Goal: Information Seeking & Learning: Find specific fact

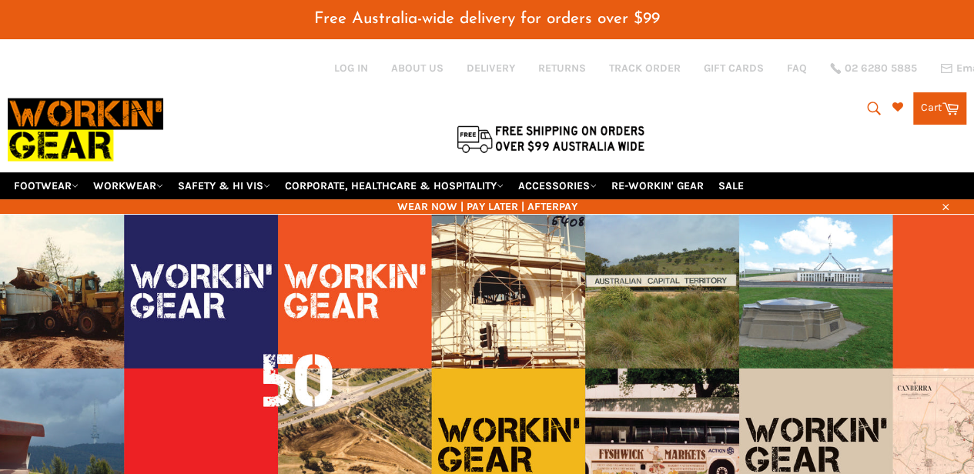
click at [866, 112] on button "Search" at bounding box center [872, 108] width 35 height 32
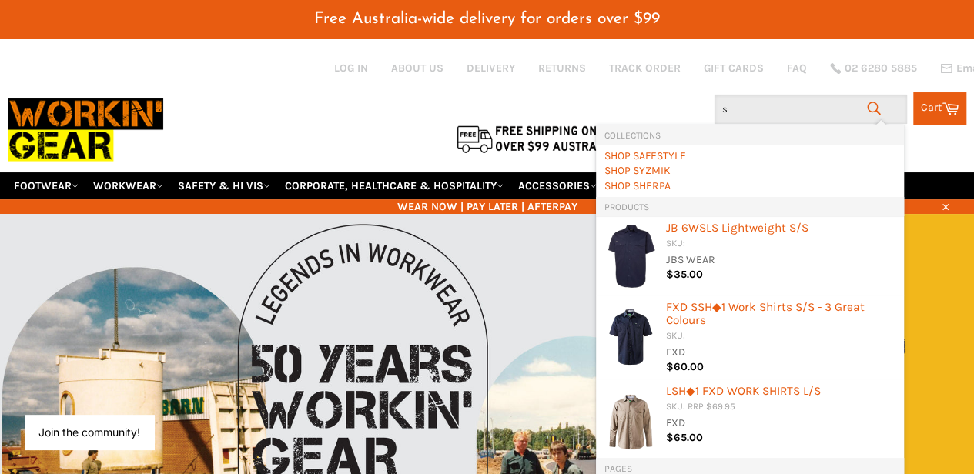
type input "sq"
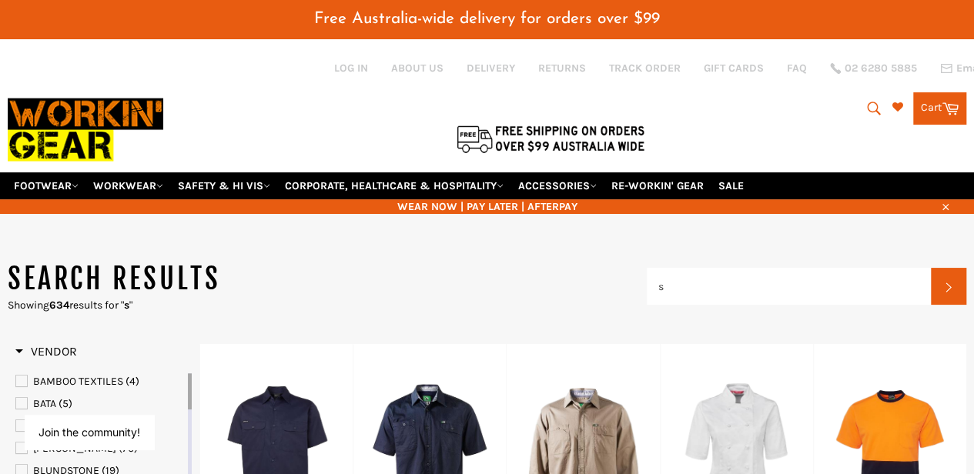
click at [867, 104] on icon "submit" at bounding box center [873, 108] width 17 height 17
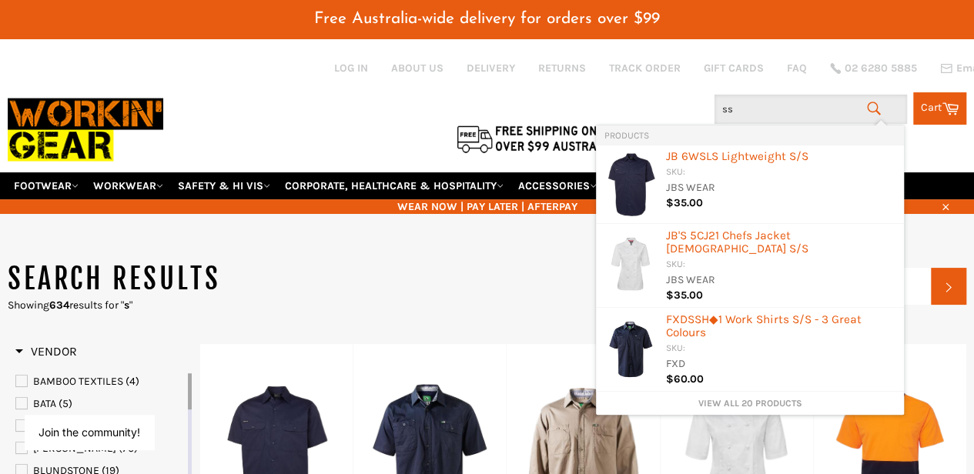
type input "ssw"
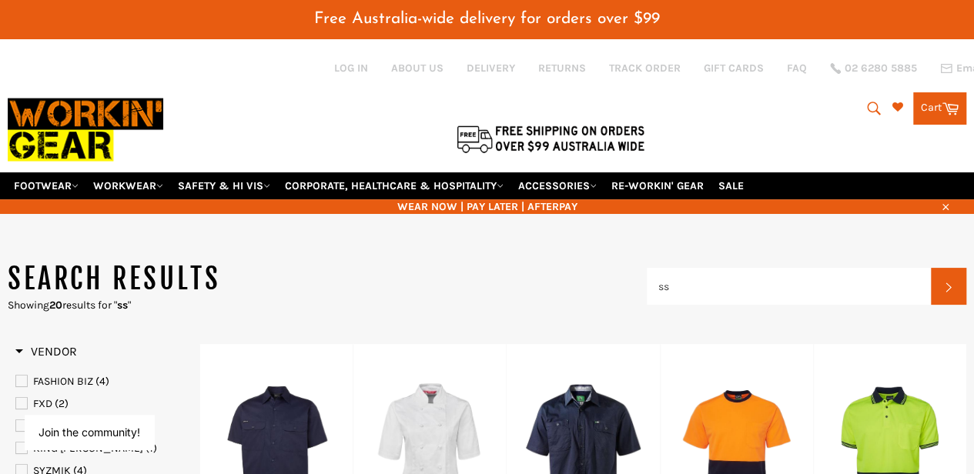
click at [858, 97] on button "Search" at bounding box center [872, 108] width 35 height 32
type input "s"
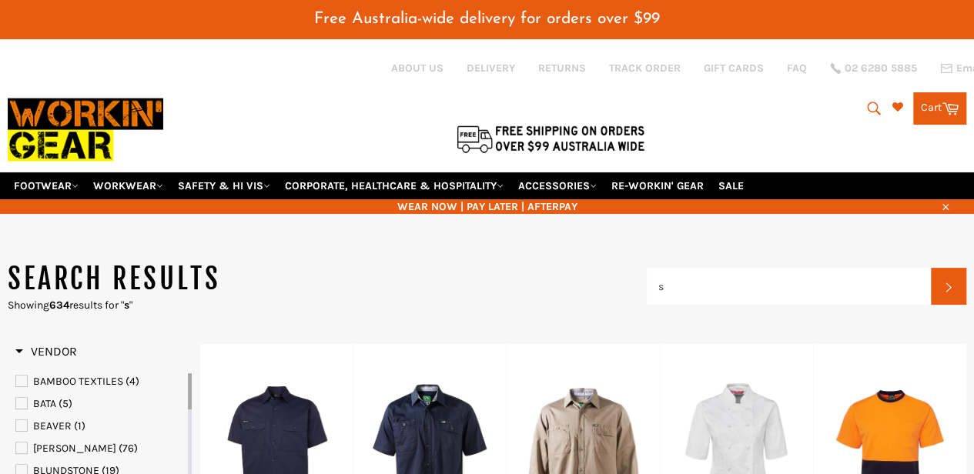
click at [859, 97] on button "Search" at bounding box center [872, 108] width 35 height 32
type input "sq"
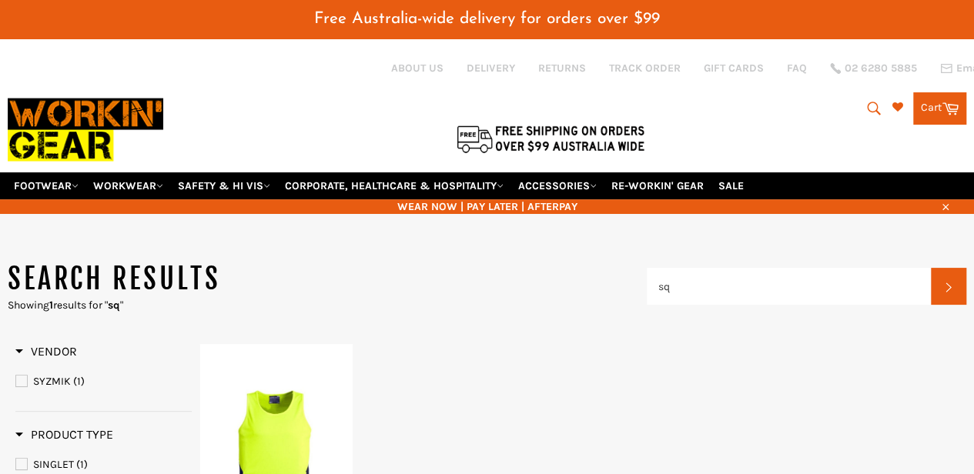
click at [865, 107] on icon "submit" at bounding box center [873, 108] width 17 height 17
type input "sqw"
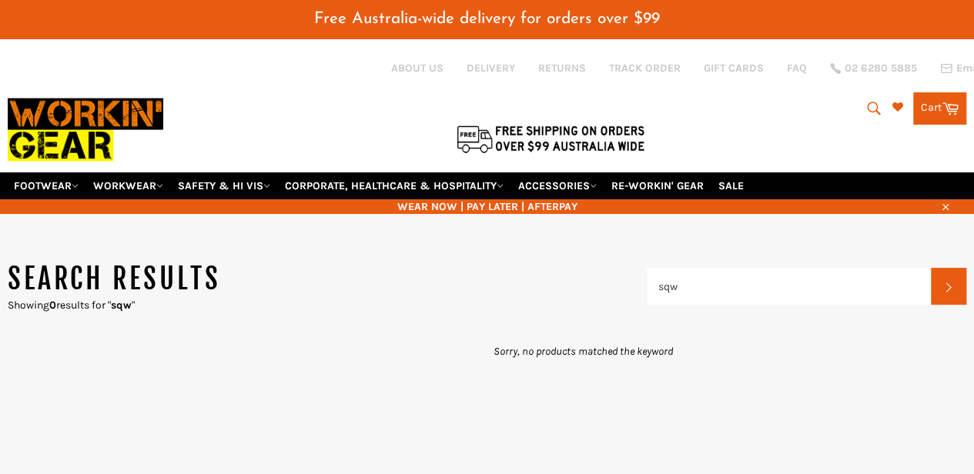
click at [868, 100] on icon "submit" at bounding box center [873, 108] width 17 height 17
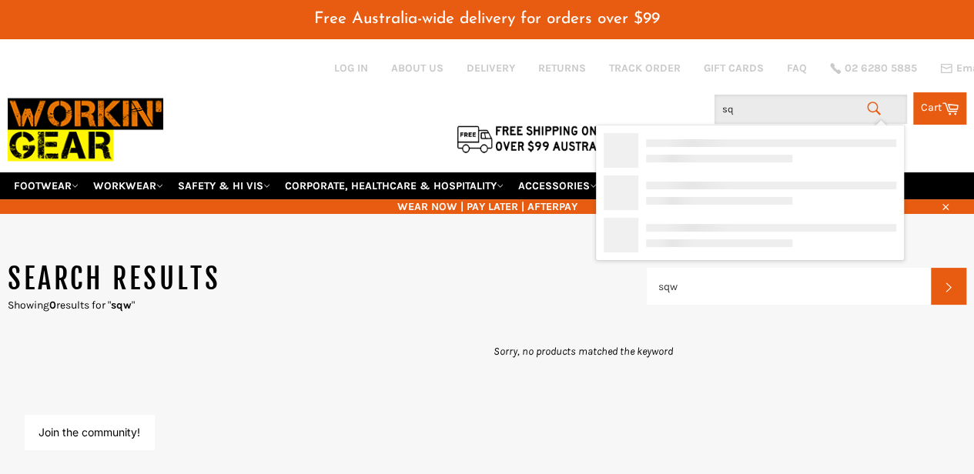
type input "s"
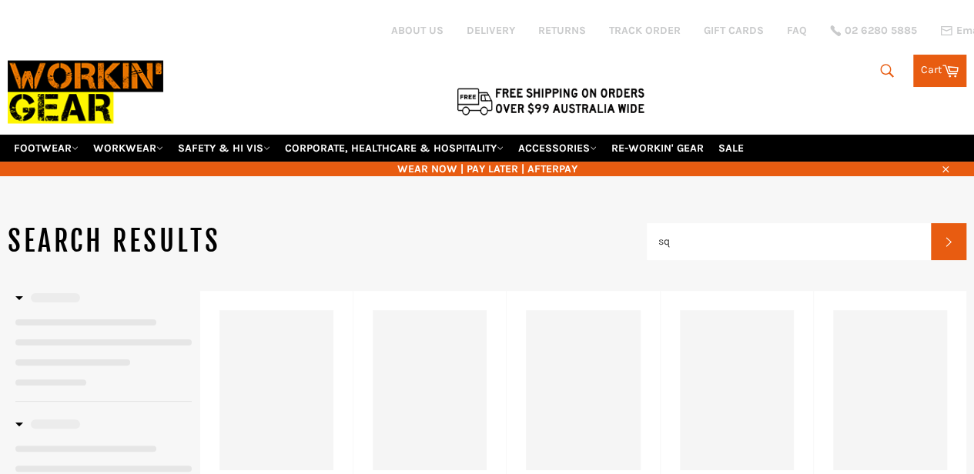
type input "sq"
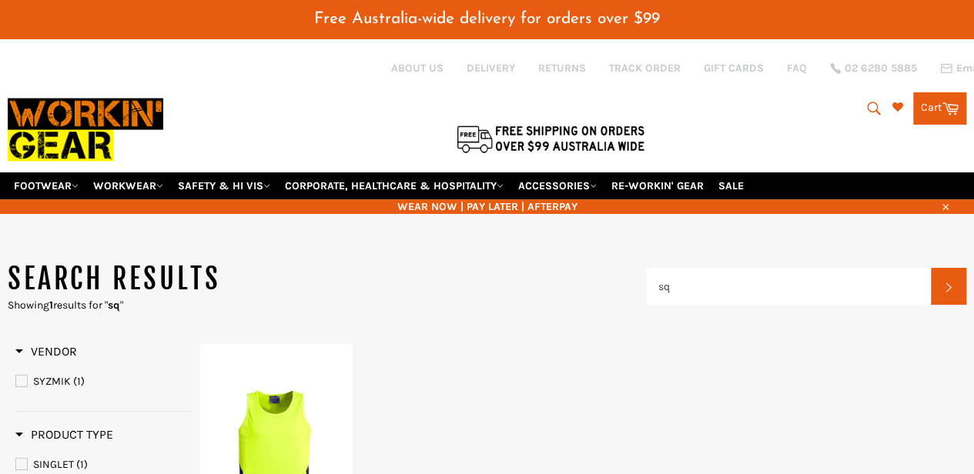
click at [865, 103] on icon "submit" at bounding box center [873, 108] width 17 height 17
click at [860, 111] on button "Search" at bounding box center [872, 108] width 35 height 32
type input "s"
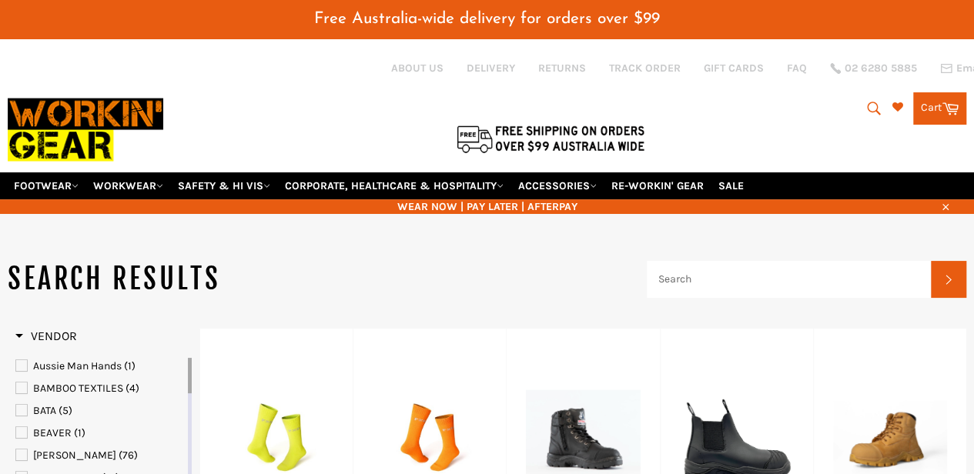
click at [865, 108] on icon "submit" at bounding box center [873, 108] width 17 height 17
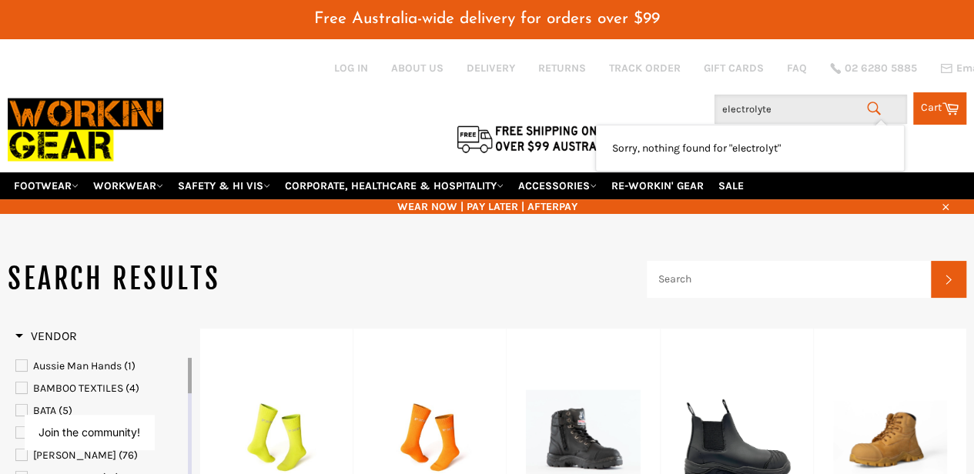
type input "electrolytes"
